Goal: Information Seeking & Learning: Check status

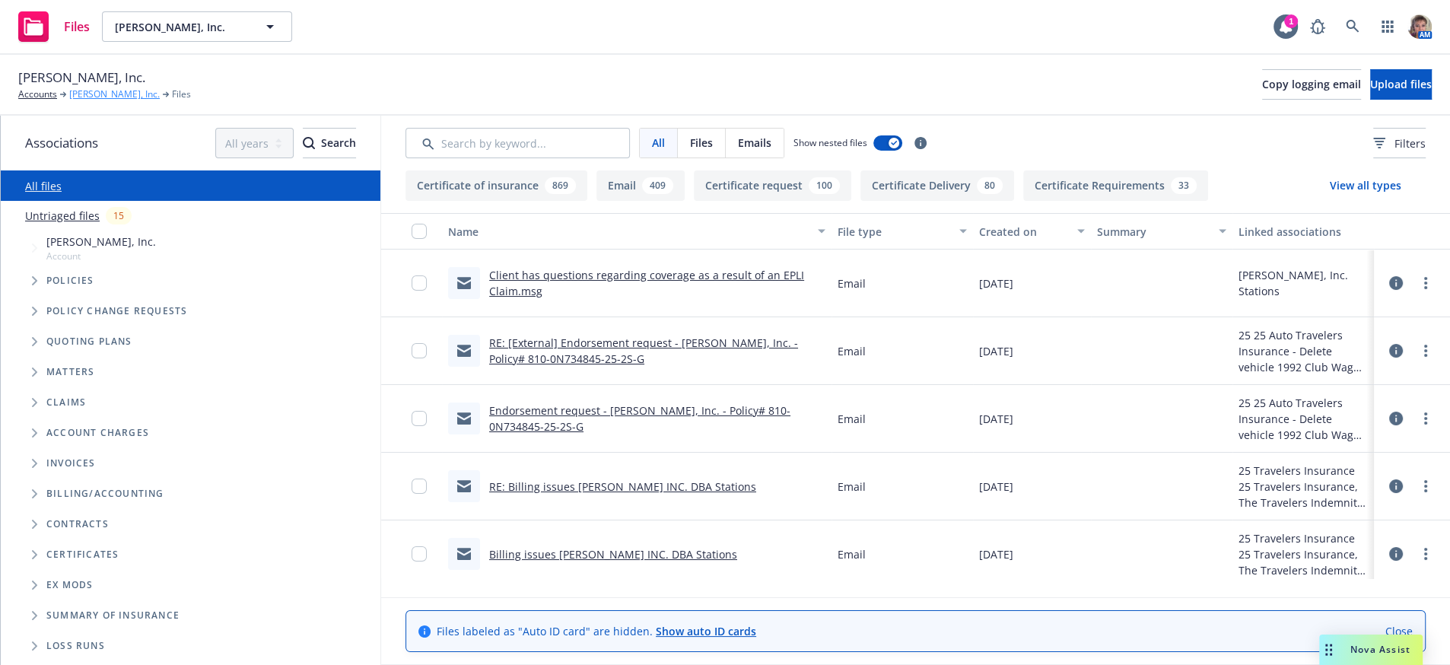
click at [88, 101] on link "[PERSON_NAME], Inc." at bounding box center [114, 95] width 91 height 14
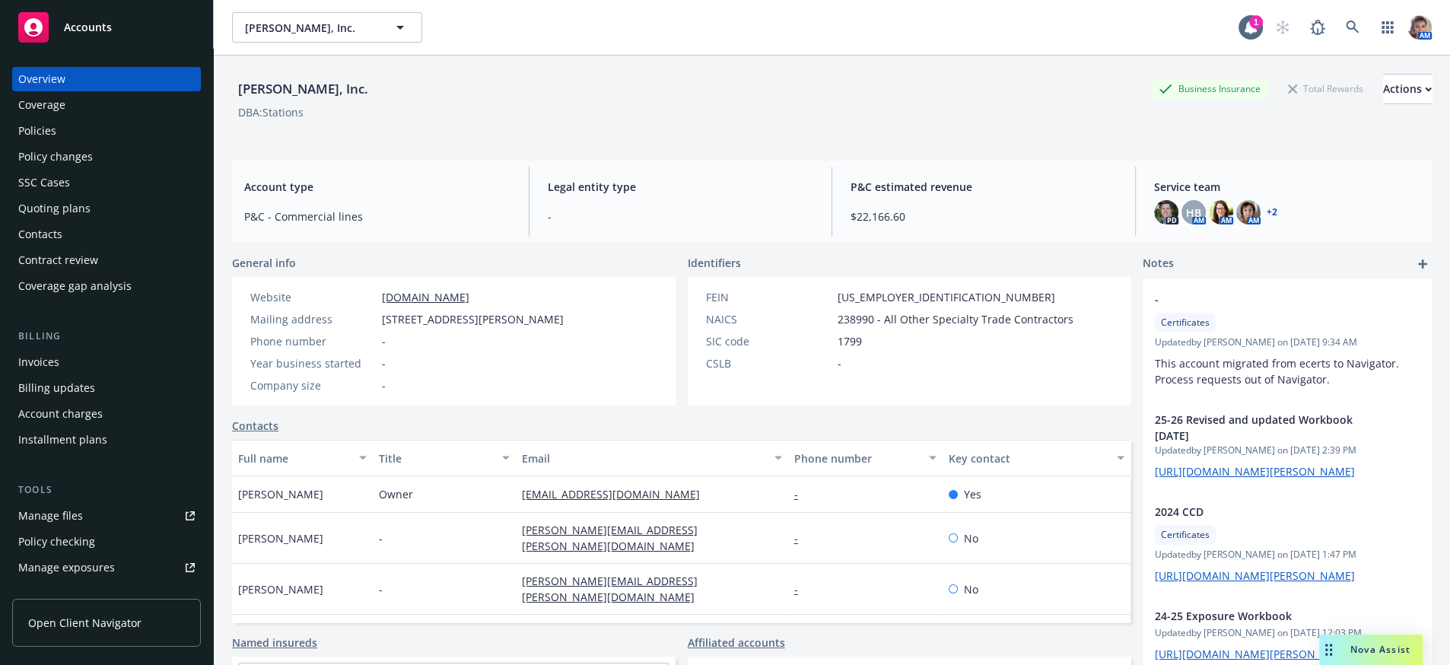
click at [72, 143] on div "Policies" at bounding box center [106, 131] width 177 height 24
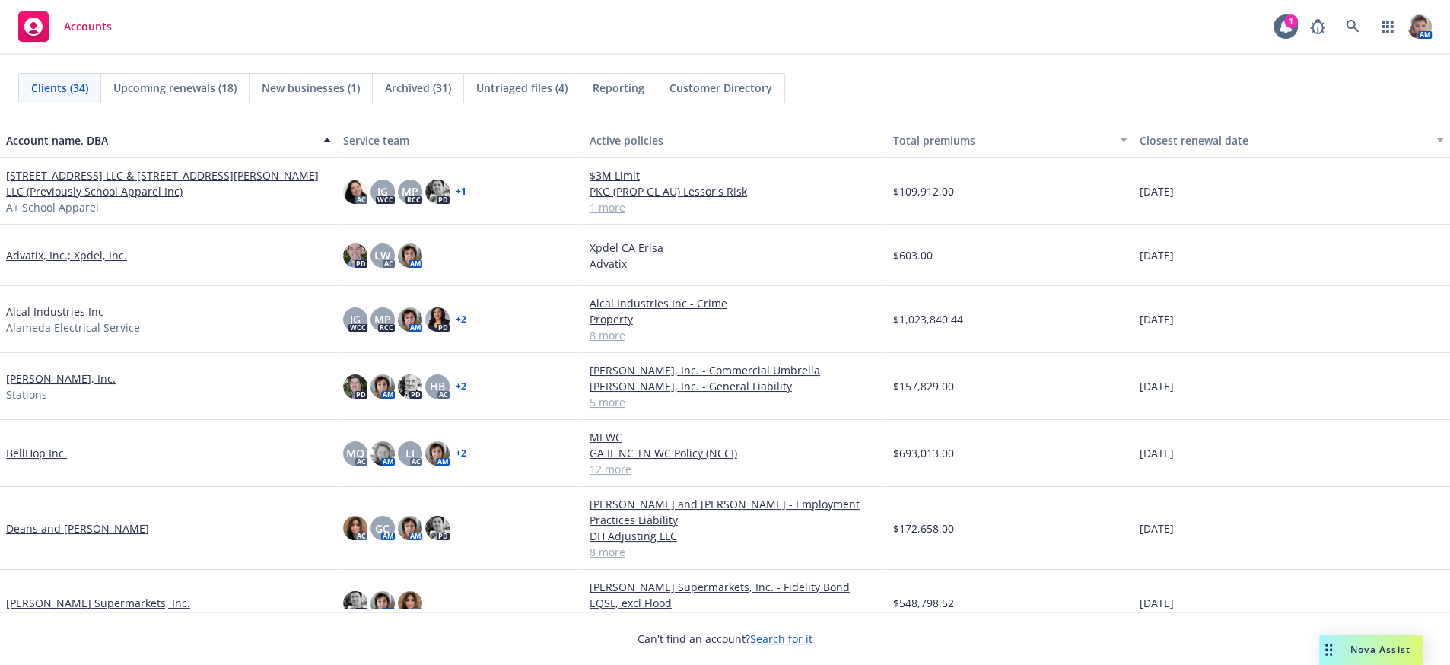
click at [183, 95] on span "Upcoming renewals (18)" at bounding box center [174, 88] width 123 height 16
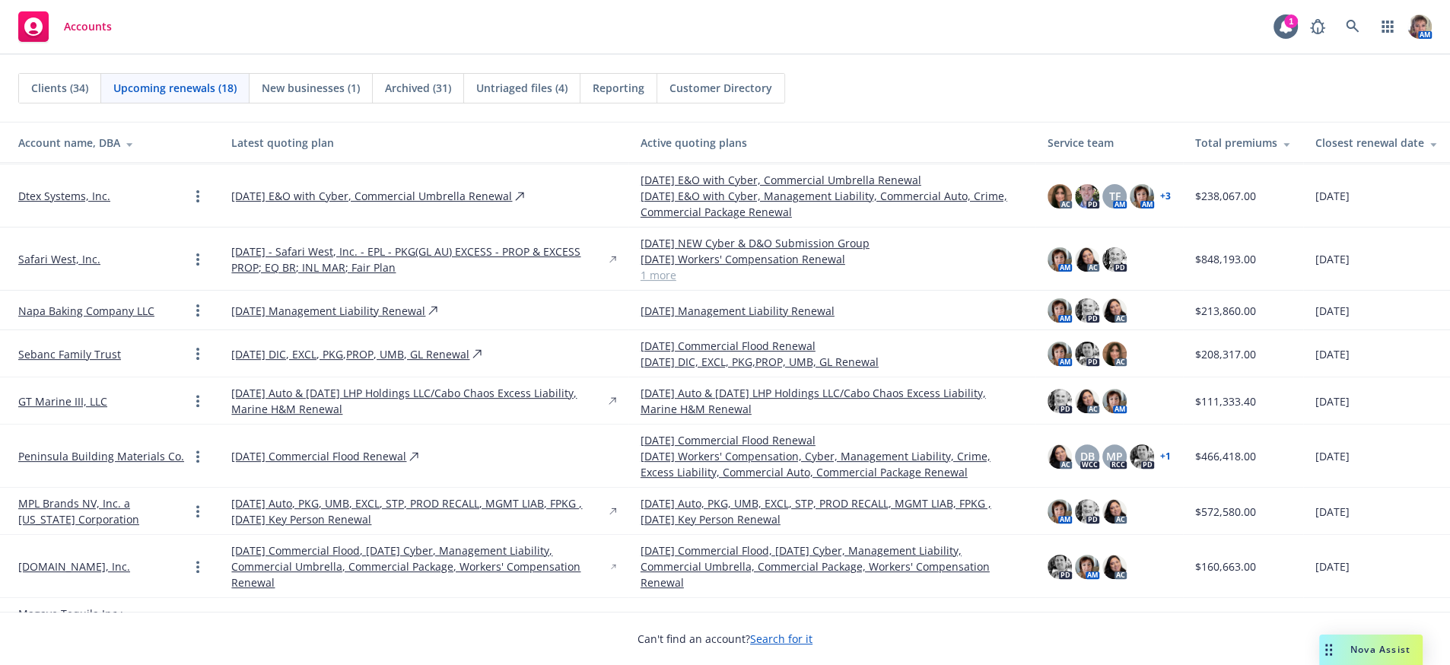
scroll to position [531, 0]
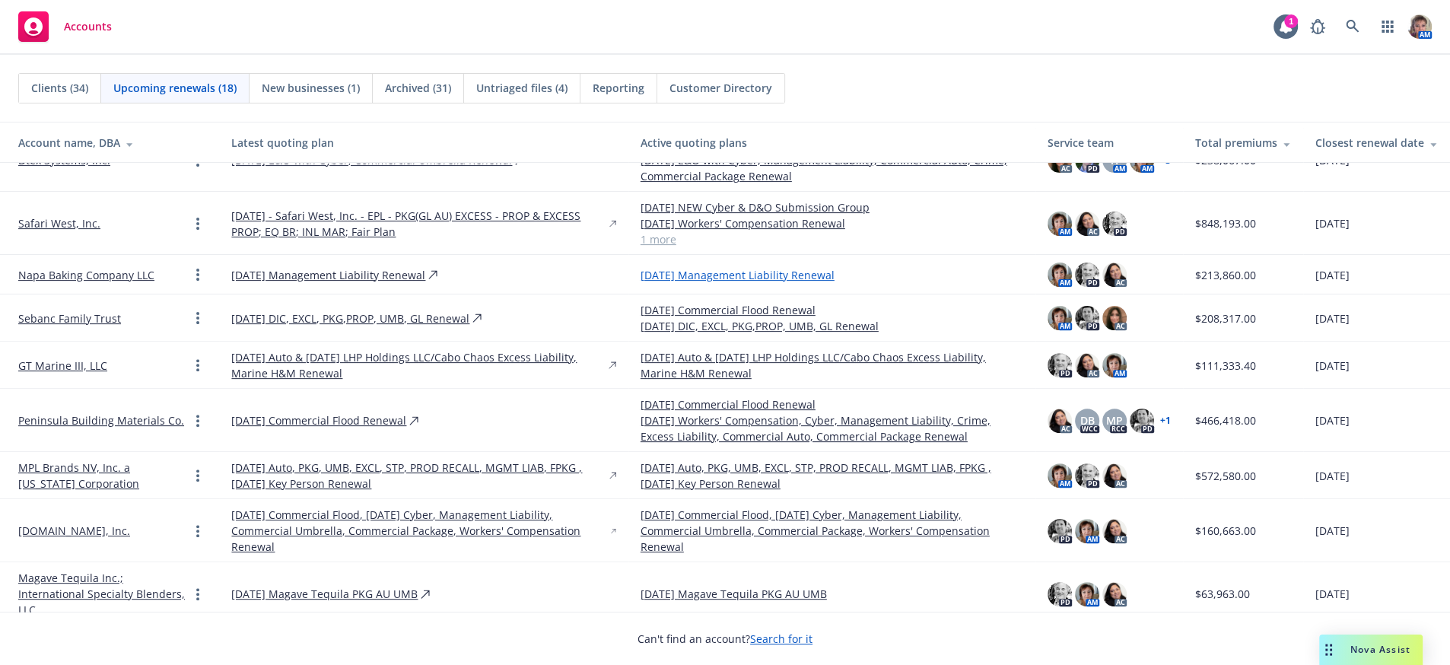
click at [766, 277] on link "10/31/25 Management Liability Renewal" at bounding box center [832, 275] width 383 height 16
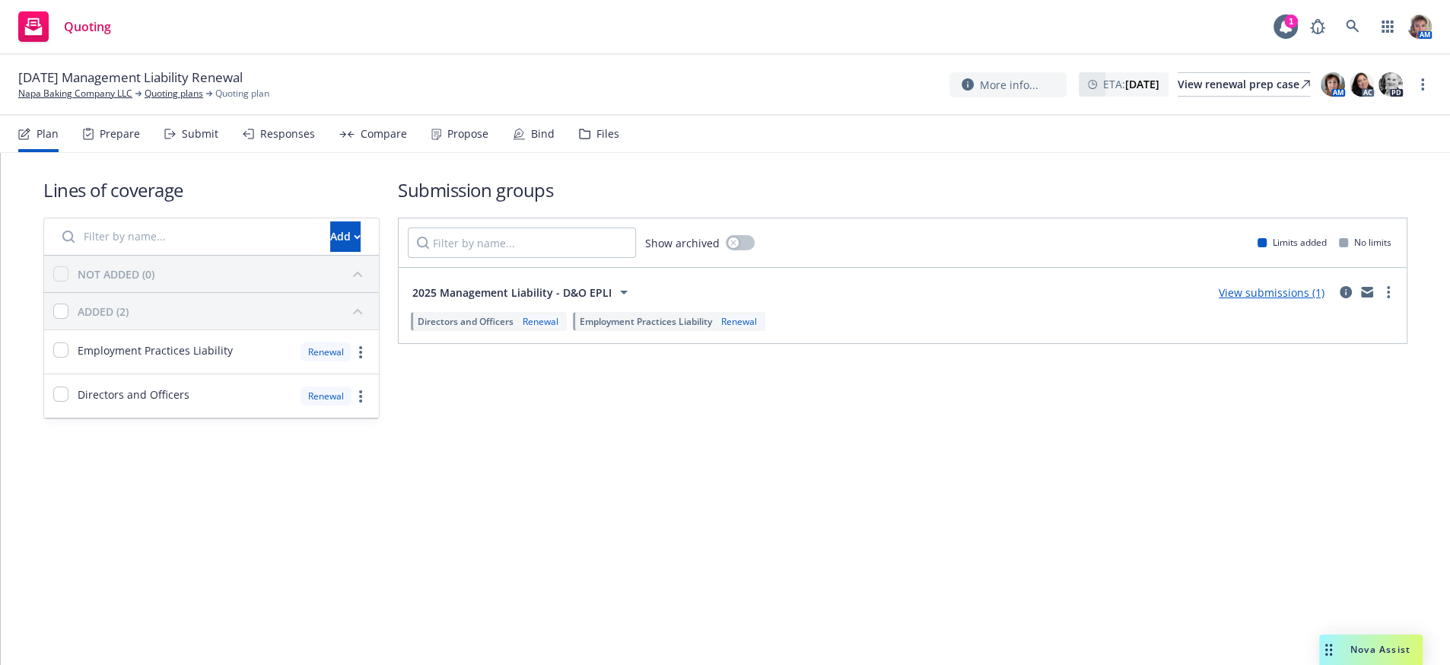
click at [176, 139] on icon at bounding box center [169, 134] width 11 height 11
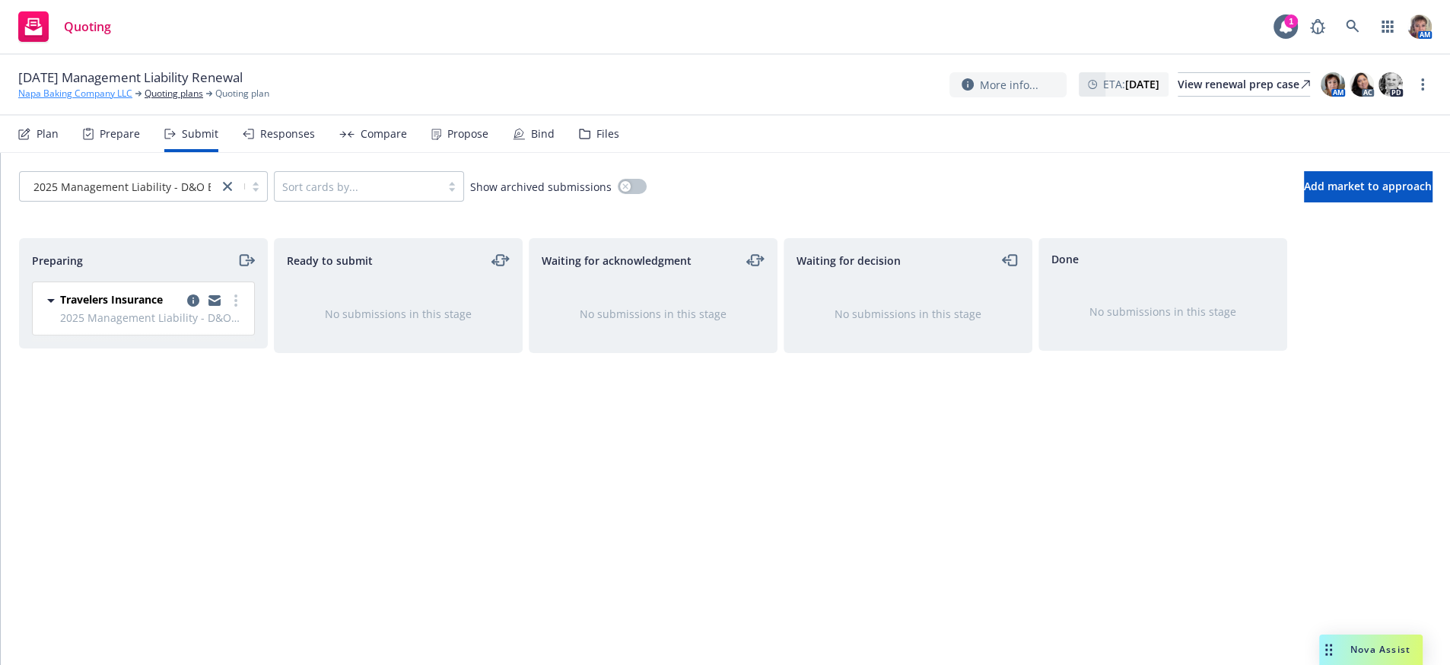
click at [71, 95] on link "Napa Baking Company LLC" at bounding box center [75, 94] width 114 height 14
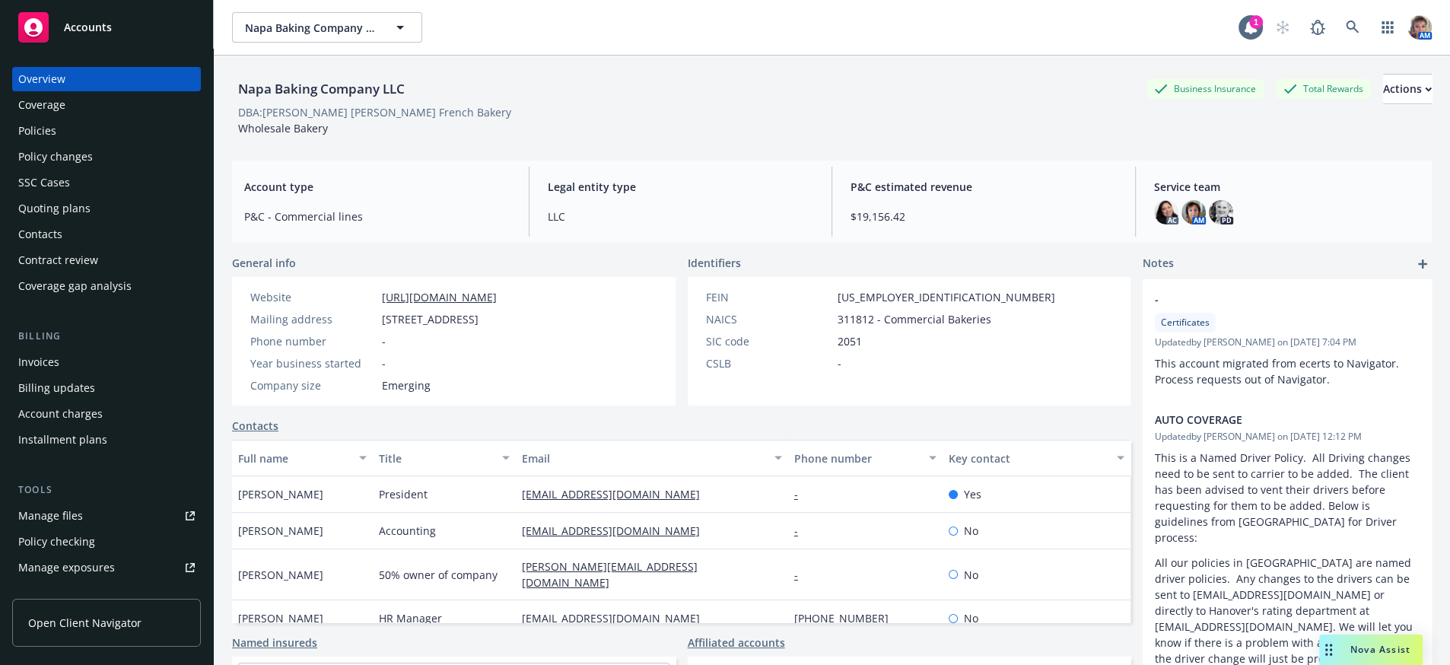
click at [84, 142] on div "Policies" at bounding box center [106, 131] width 177 height 24
